Goal: Use online tool/utility: Use online tool/utility

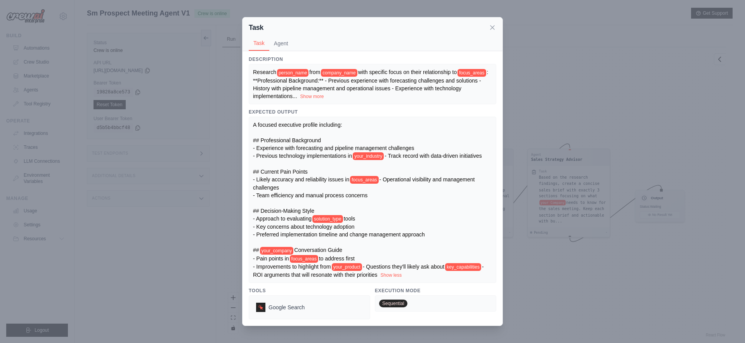
click at [499, 24] on div "Task Task Agent" at bounding box center [373, 34] width 260 height 34
click at [496, 27] on icon at bounding box center [493, 27] width 8 height 8
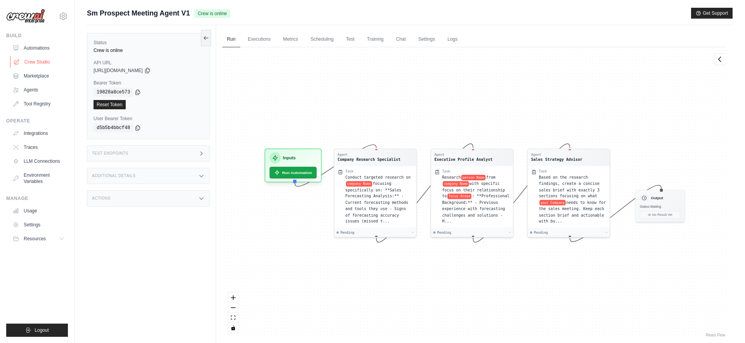
click at [43, 66] on link "Crew Studio" at bounding box center [39, 62] width 59 height 12
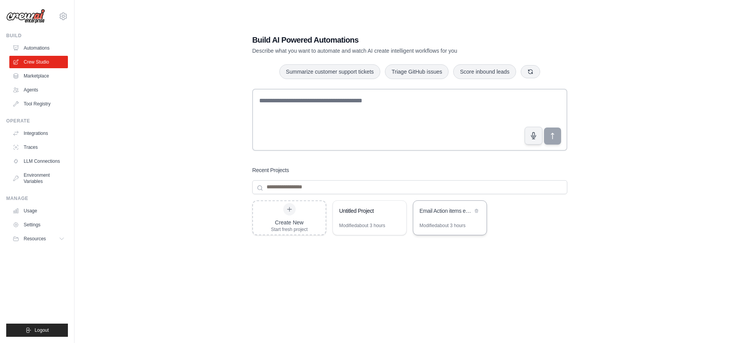
click at [442, 217] on div "Email Action items extractor" at bounding box center [449, 212] width 73 height 22
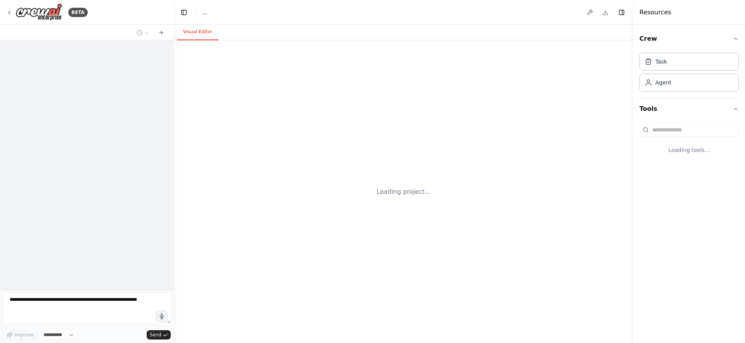
select select "****"
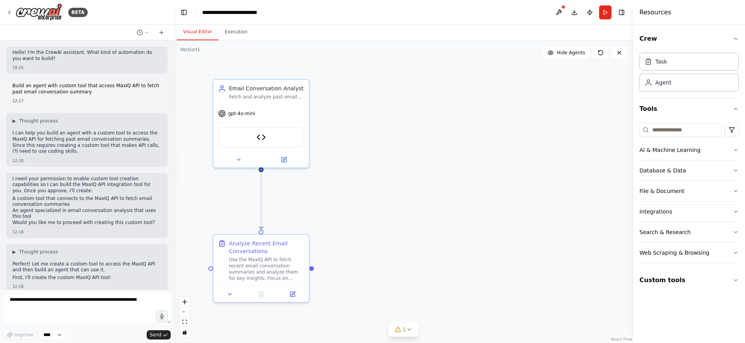
scroll to position [589, 0]
